Goal: Check status: Check status

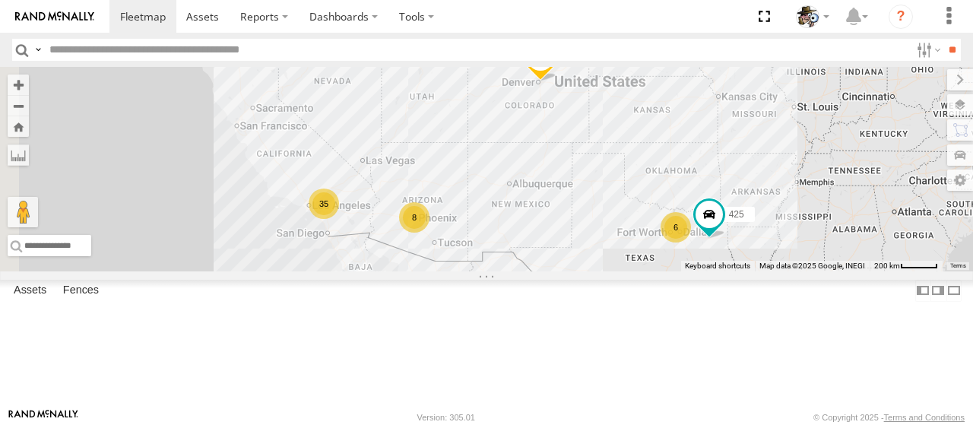
drag, startPoint x: 573, startPoint y: 328, endPoint x: 581, endPoint y: 322, distance: 9.3
click at [581, 272] on div "484 35 8 6 425" at bounding box center [486, 169] width 973 height 205
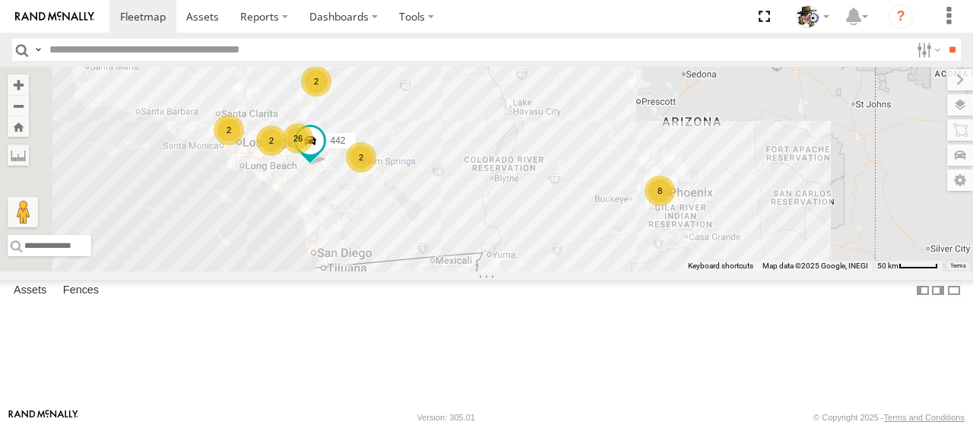
drag, startPoint x: 540, startPoint y: 277, endPoint x: 600, endPoint y: 237, distance: 72.3
click at [600, 237] on div "484 425 26 8 2 442 2 2 2" at bounding box center [486, 169] width 973 height 205
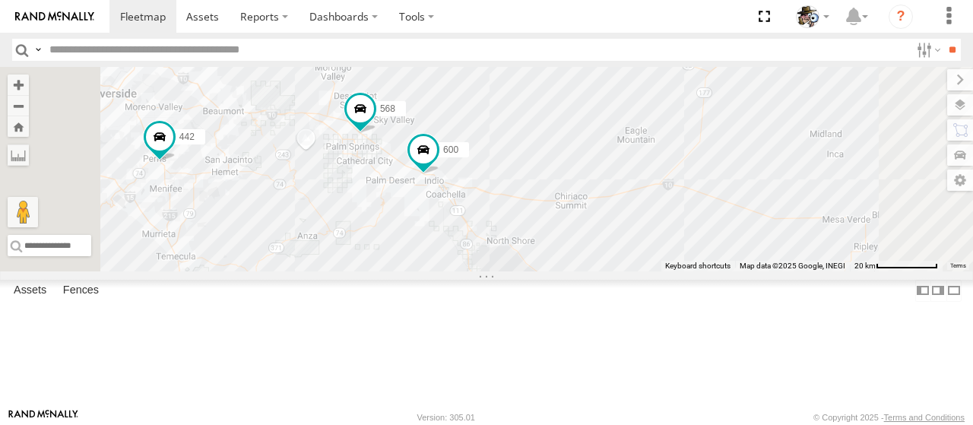
drag, startPoint x: 552, startPoint y: 244, endPoint x: 582, endPoint y: 287, distance: 51.9
click at [582, 272] on div "484 425 442 568 600" at bounding box center [486, 169] width 973 height 205
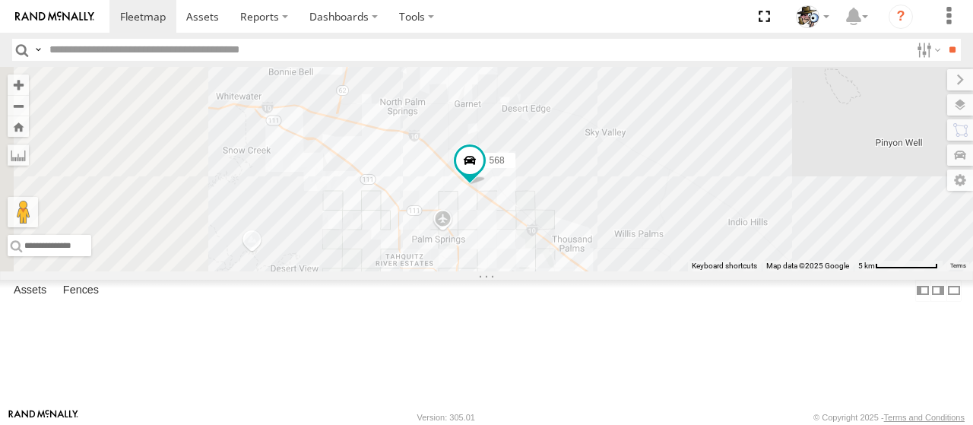
drag, startPoint x: 541, startPoint y: 139, endPoint x: 691, endPoint y: 288, distance: 211.3
click at [691, 272] on div "484 425 442 568 600" at bounding box center [486, 169] width 973 height 205
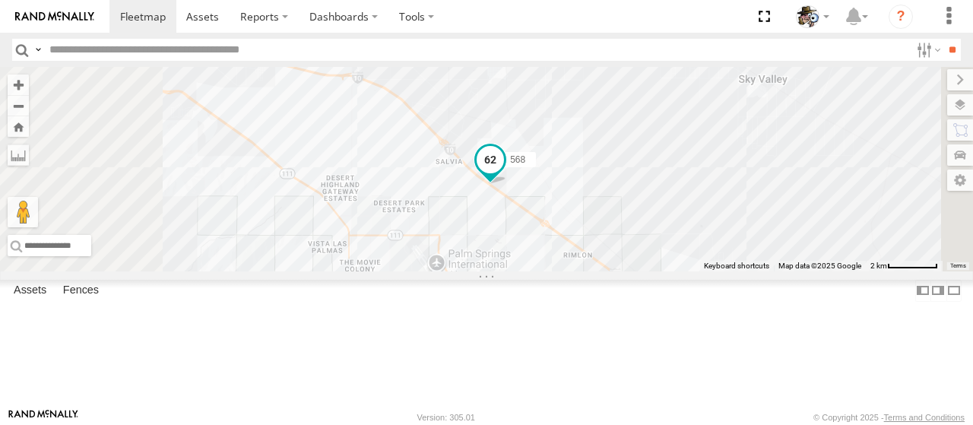
click at [504, 173] on span at bounding box center [490, 159] width 27 height 27
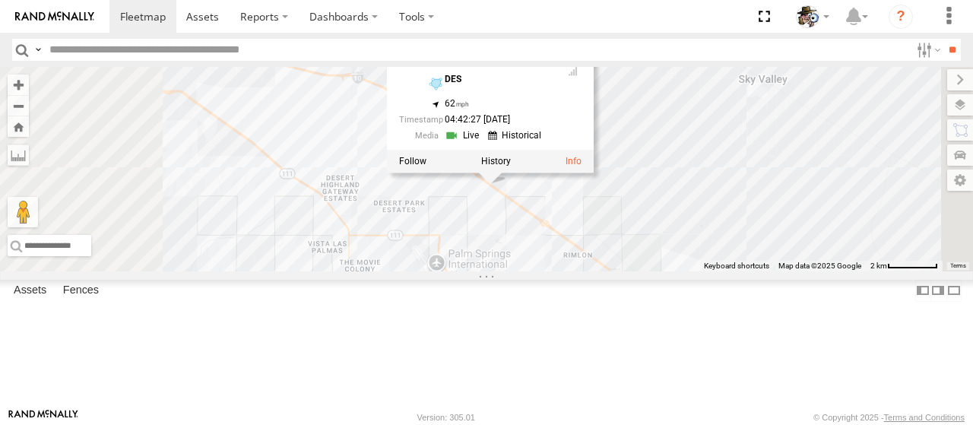
click at [484, 143] on link at bounding box center [464, 136] width 39 height 14
click at [879, 148] on div "484 425 442 568 600 568 Rialto DES 33.86402 , -116.48284 62 04:42:27 [DATE]" at bounding box center [486, 169] width 973 height 205
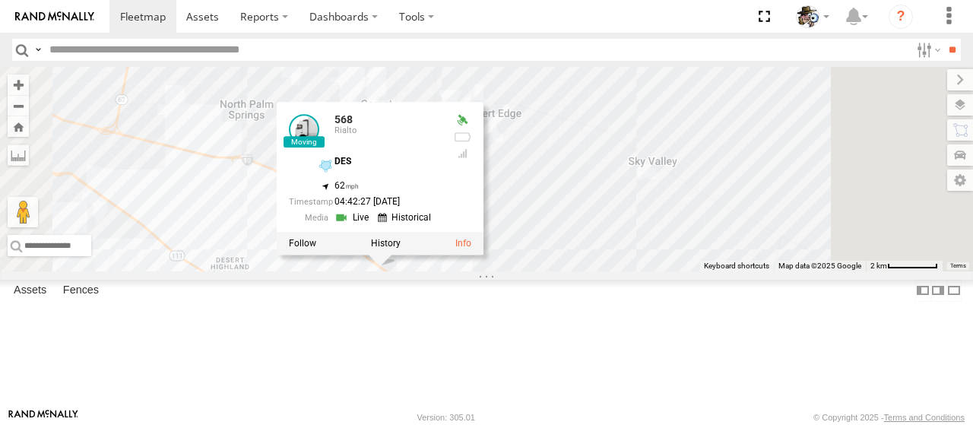
drag, startPoint x: 882, startPoint y: 141, endPoint x: 764, endPoint y: 227, distance: 145.9
click at [764, 227] on div "484 425 442 568 600 568 Rialto DES 33.86402 , -116.48284 62 04:42:27 [DATE]" at bounding box center [486, 169] width 973 height 205
click at [771, 200] on div "484 425 442 568 600 568 Rialto DES 33.86402 , -116.48284 62 04:42:27 [DATE]" at bounding box center [486, 169] width 973 height 205
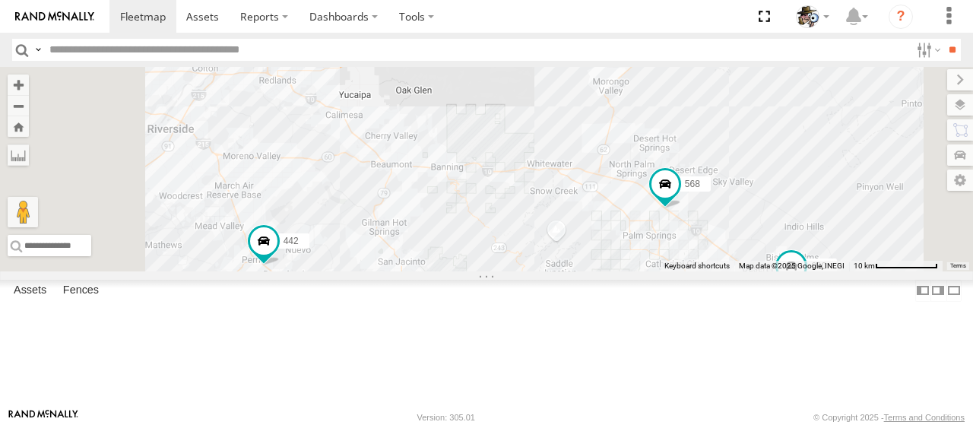
drag, startPoint x: 551, startPoint y: 104, endPoint x: 700, endPoint y: 179, distance: 167.3
click at [700, 179] on div "484 425 442 568 600" at bounding box center [486, 169] width 973 height 205
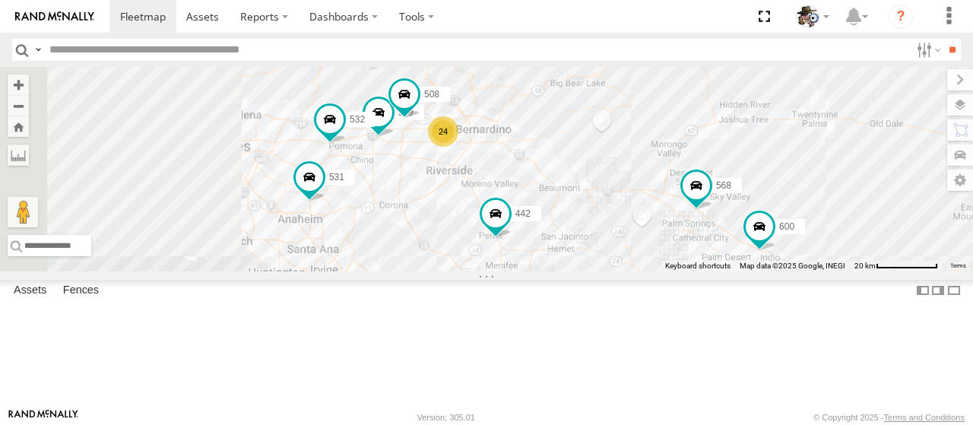
drag, startPoint x: 637, startPoint y: 164, endPoint x: 707, endPoint y: 188, distance: 73.8
click at [747, 217] on div "484 425 442 568 600 24 509 508 532 531" at bounding box center [486, 169] width 973 height 205
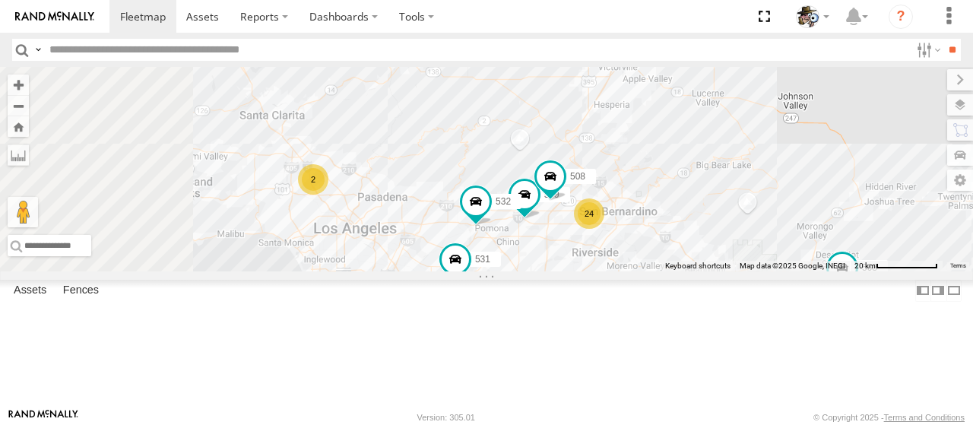
drag, startPoint x: 557, startPoint y: 128, endPoint x: 700, endPoint y: 210, distance: 164.9
click at [700, 210] on div "484 425 442 568 600 24 509 508 532 531 2" at bounding box center [486, 169] width 973 height 205
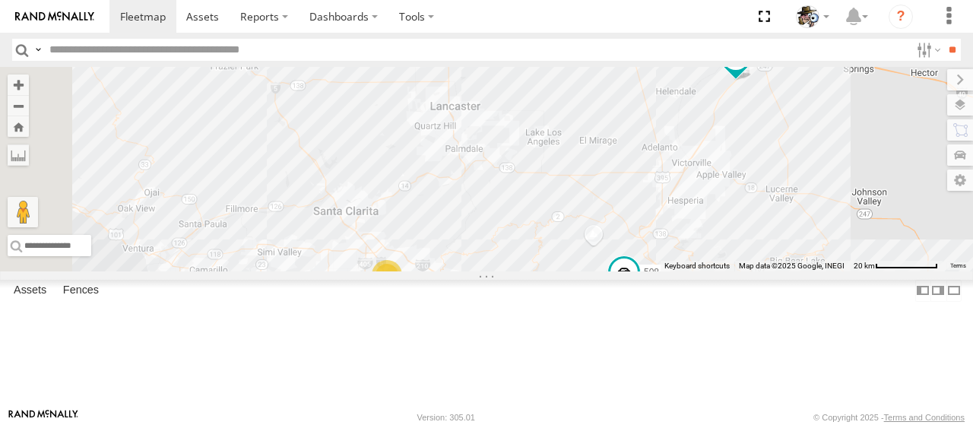
drag, startPoint x: 649, startPoint y: 211, endPoint x: 701, endPoint y: 298, distance: 102.0
click at [702, 272] on div "484 425 442 568 600 24 509 508 532 531 2 596" at bounding box center [486, 169] width 973 height 205
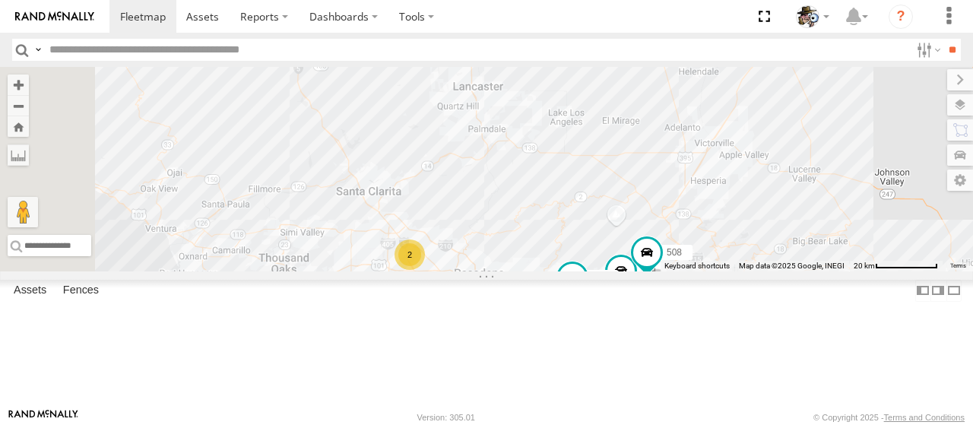
drag, startPoint x: 554, startPoint y: 202, endPoint x: 580, endPoint y: 183, distance: 31.7
click at [580, 183] on div "484 425 442 568 600 24 509 508 532 531 2 596" at bounding box center [486, 169] width 973 height 205
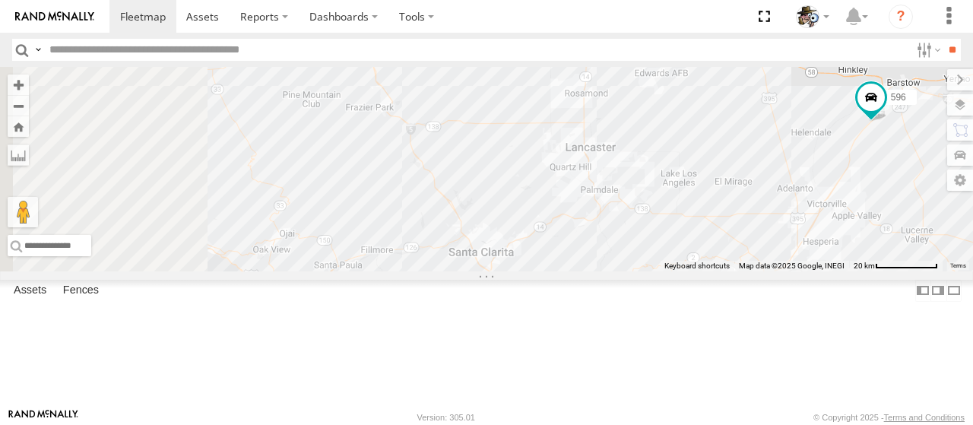
drag, startPoint x: 538, startPoint y: 153, endPoint x: 634, endPoint y: 205, distance: 108.9
click at [652, 216] on div "484 425 442 568 600 24 509 508 532 531 2 596" at bounding box center [486, 169] width 973 height 205
